Goal: Find specific page/section: Find specific page/section

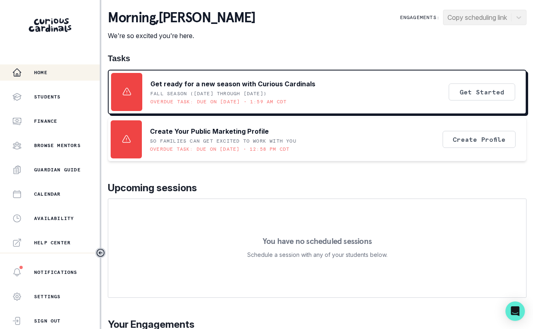
scroll to position [168, 0]
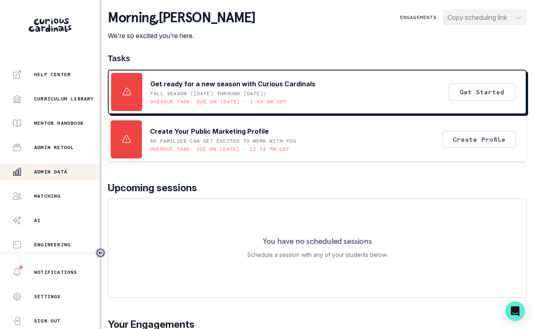
click at [53, 169] on p "Admin Data" at bounding box center [50, 172] width 33 height 6
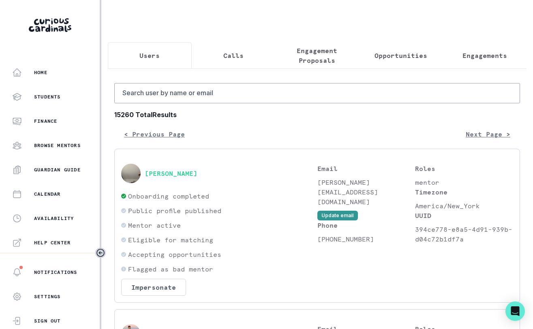
click at [391, 50] on button "Opportunities" at bounding box center [401, 55] width 84 height 27
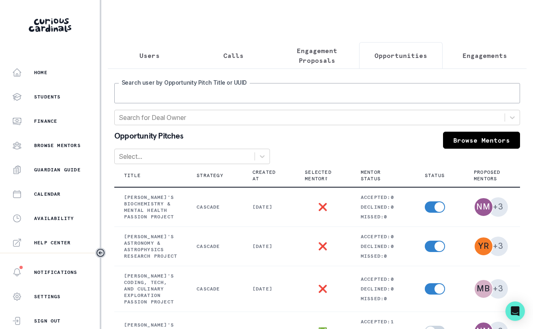
click at [294, 97] on input "Search user by Opportunity Pitch Title or UUID" at bounding box center [317, 93] width 406 height 20
type input "ayden"
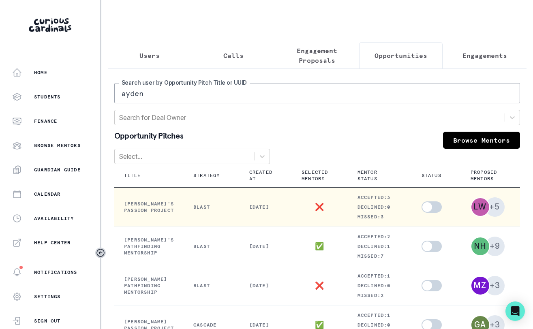
scroll to position [0, 77]
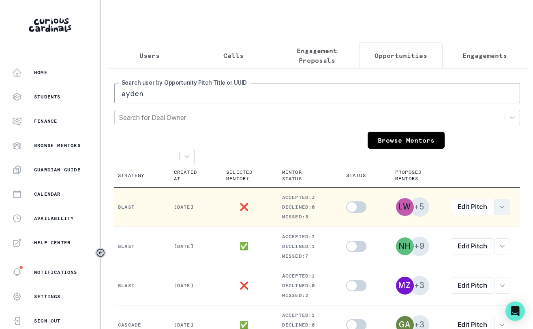
click at [499, 210] on icon "row menu" at bounding box center [502, 207] width 6 height 6
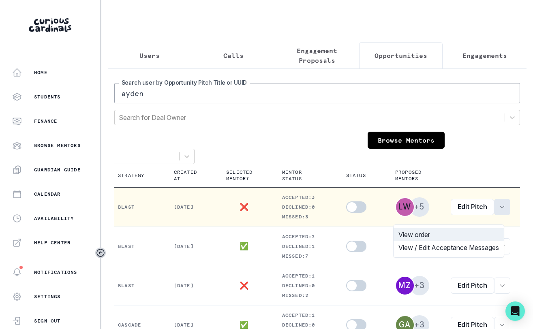
click at [474, 236] on button "View order" at bounding box center [449, 234] width 110 height 13
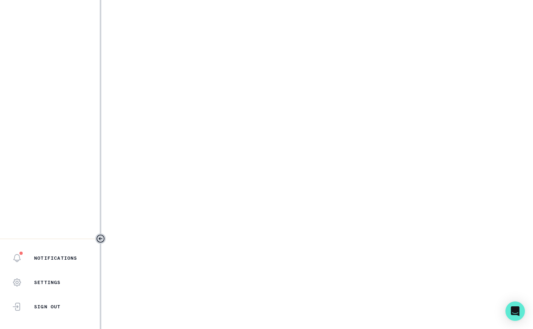
select select "e033fb60-c44d-4508-bd33-ec0706a1598e"
select select "5544d42b-75e4-4e6a-80dd-da7258343d57"
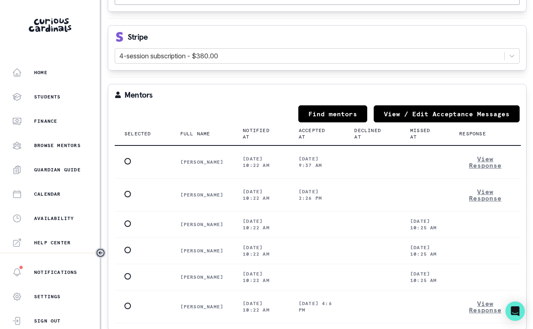
scroll to position [1091, 0]
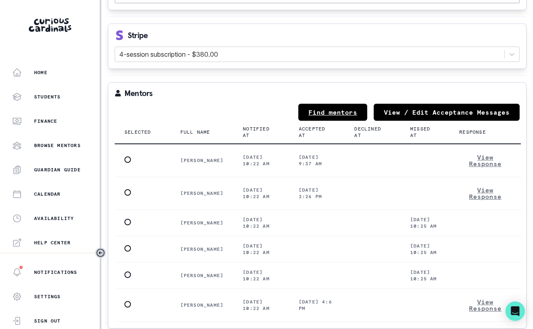
click at [345, 114] on link "Find mentors" at bounding box center [332, 112] width 69 height 17
